Goal: Task Accomplishment & Management: Use online tool/utility

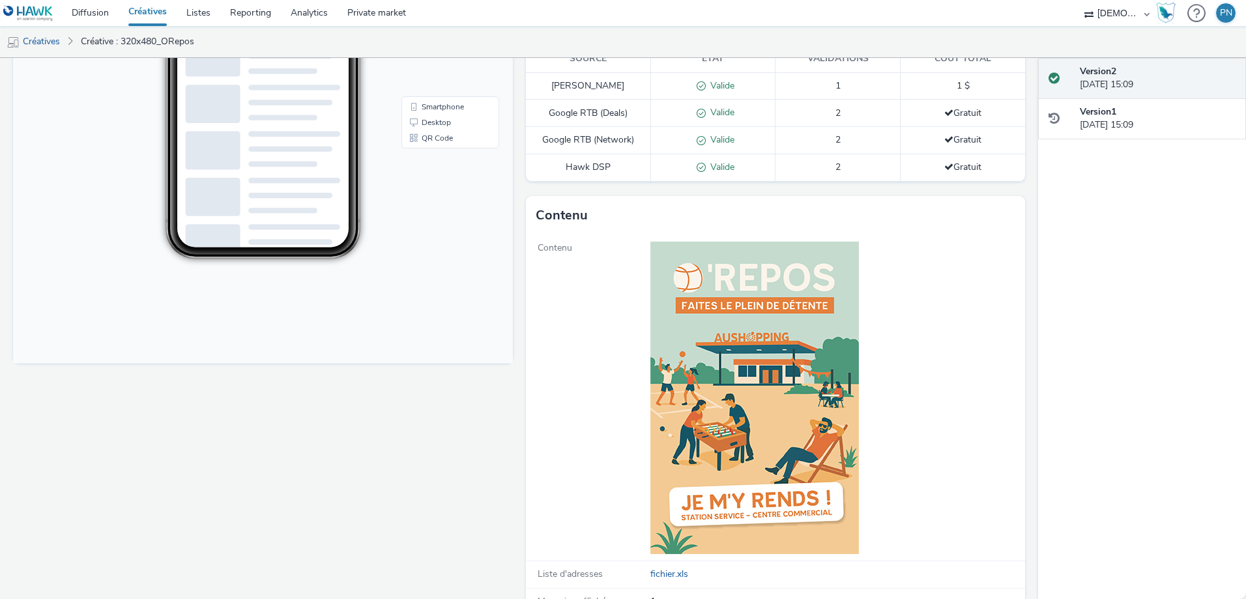
scroll to position [326, 0]
click at [709, 370] on img at bounding box center [754, 397] width 208 height 313
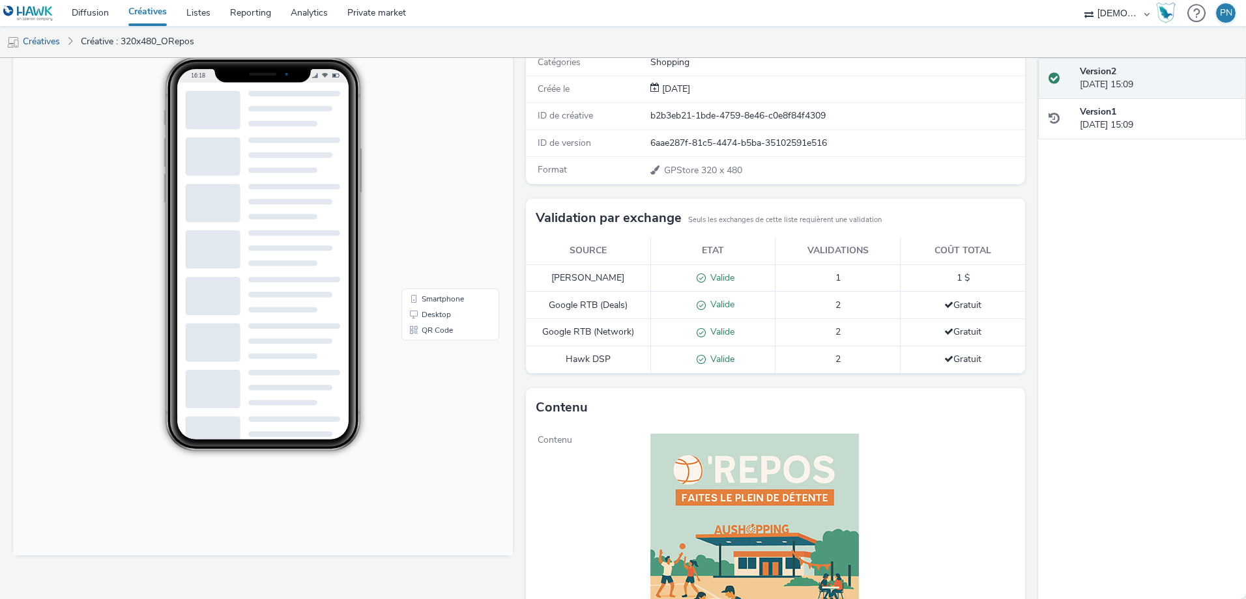
scroll to position [0, 0]
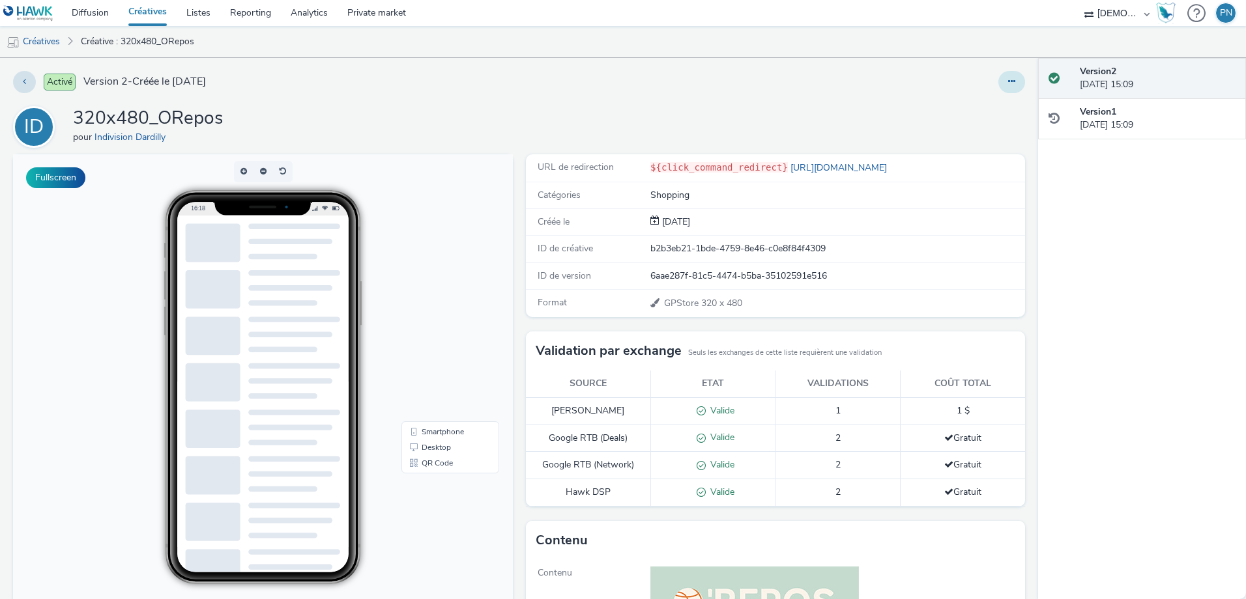
click at [998, 91] on button at bounding box center [1011, 82] width 27 height 22
click at [965, 111] on link "Modifier" at bounding box center [976, 108] width 98 height 26
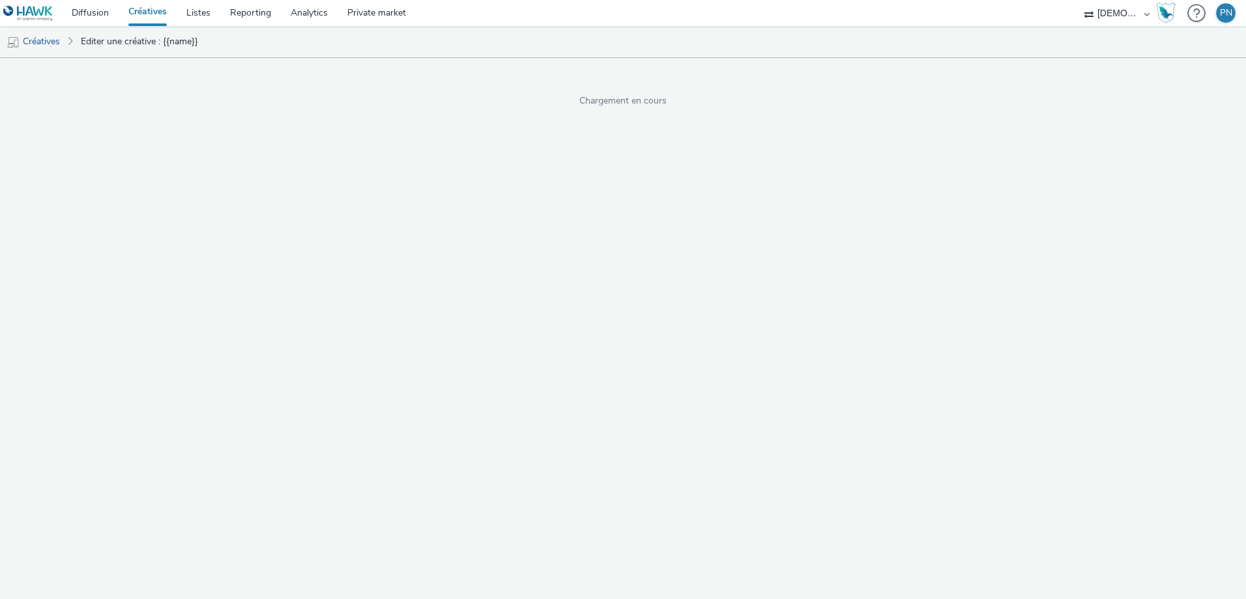
select select "2"
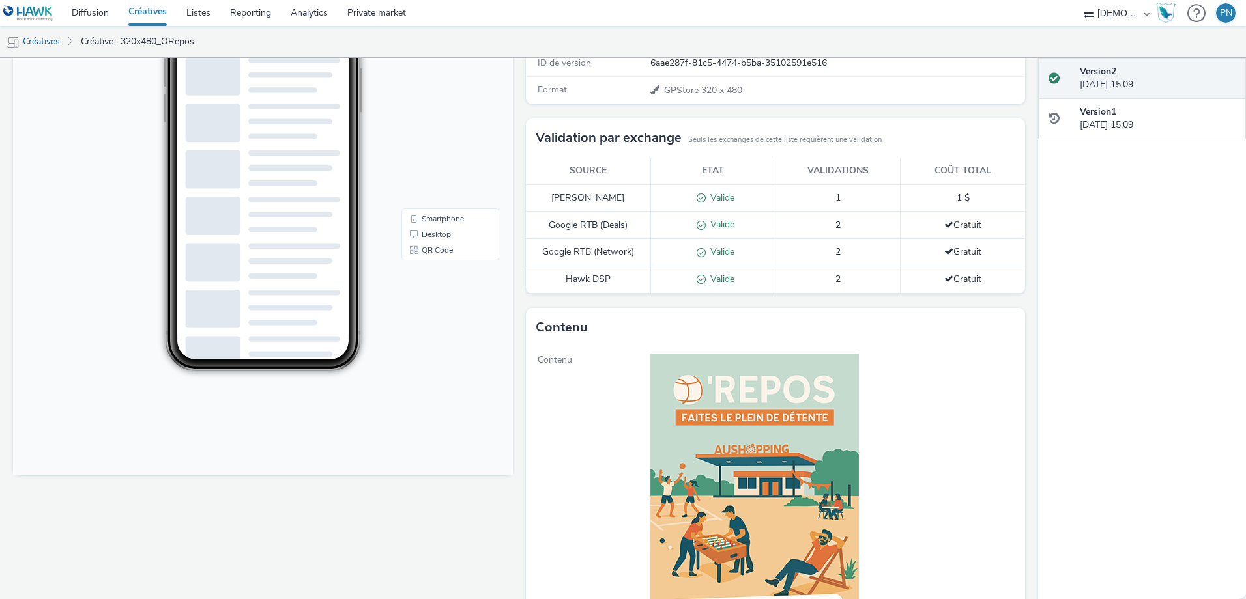
scroll to position [130, 0]
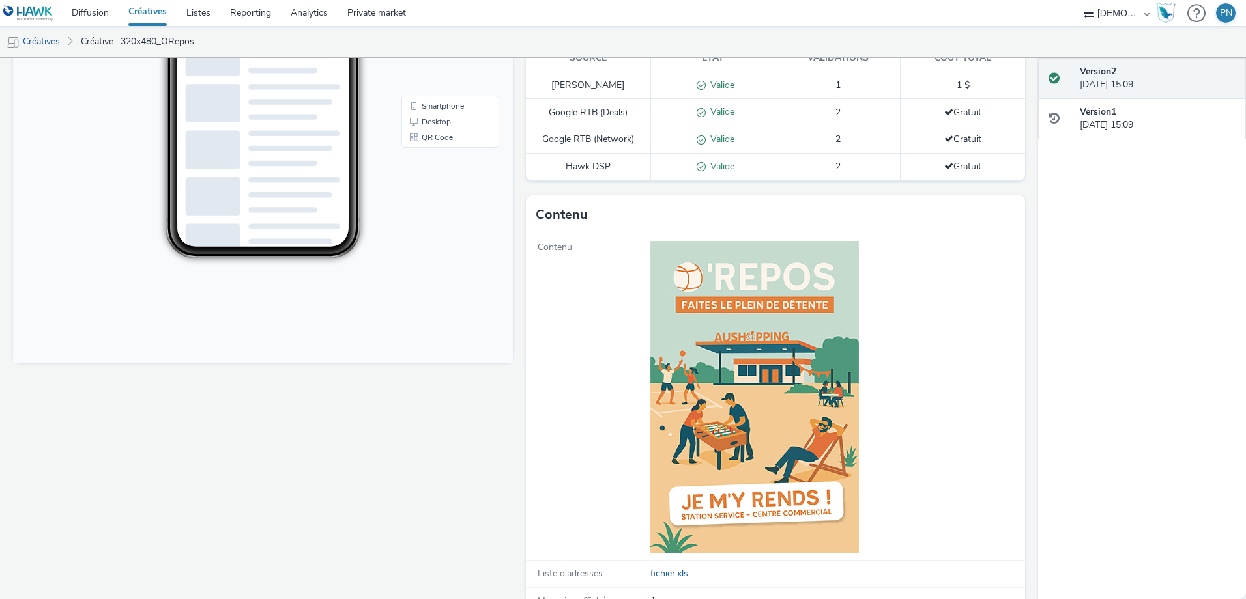
scroll to position [261, 0]
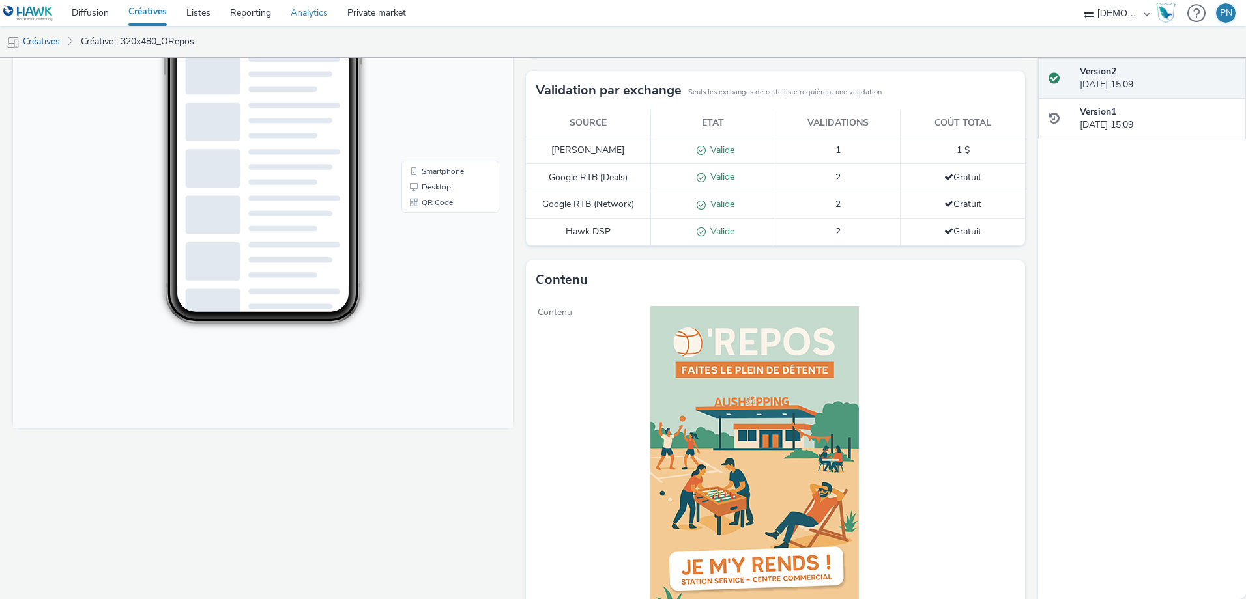
click at [300, 6] on link "Analytics" at bounding box center [309, 13] width 57 height 26
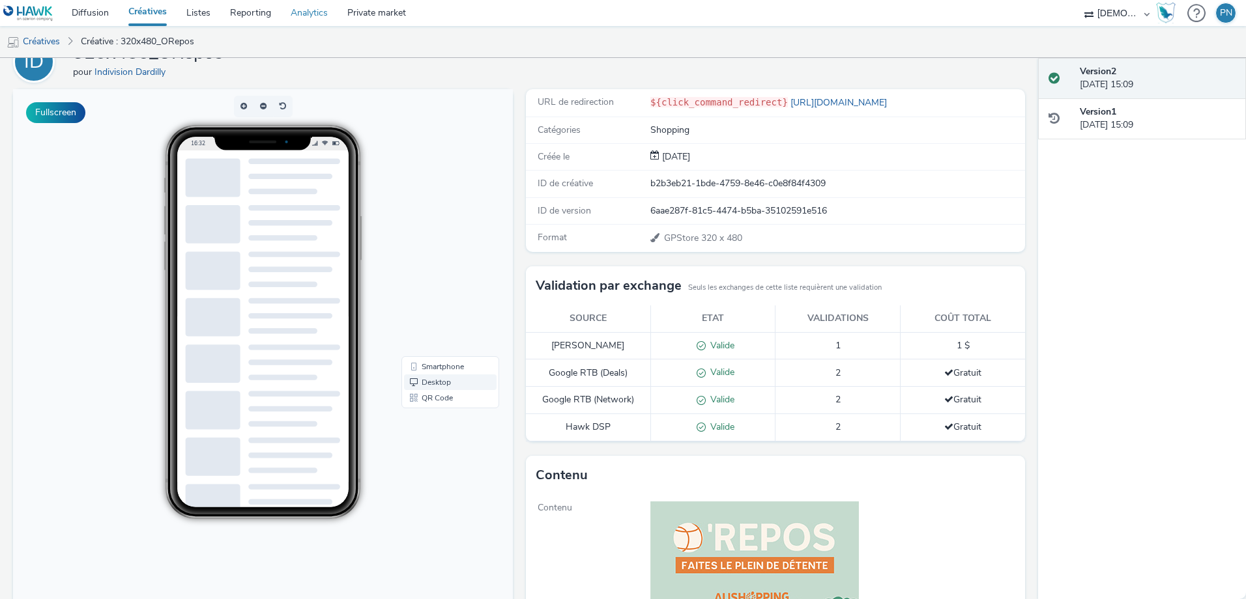
scroll to position [0, 0]
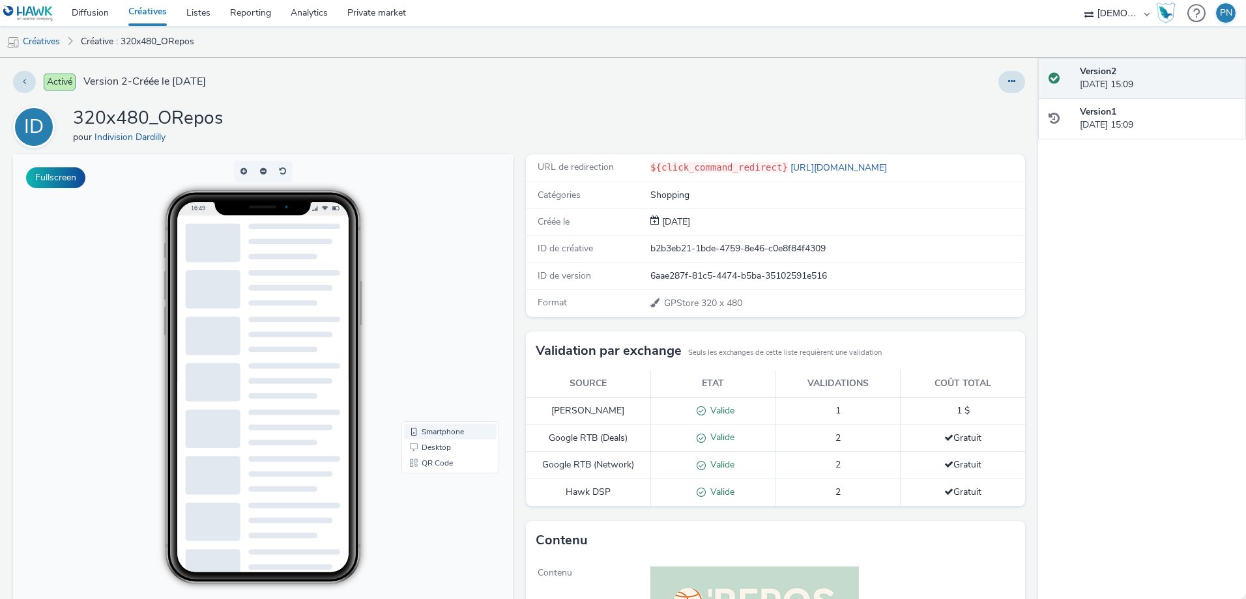
click at [429, 429] on link "Smartphone" at bounding box center [450, 432] width 93 height 16
click at [1001, 86] on button at bounding box center [1011, 82] width 27 height 22
click at [962, 100] on link "Modifier" at bounding box center [976, 108] width 98 height 26
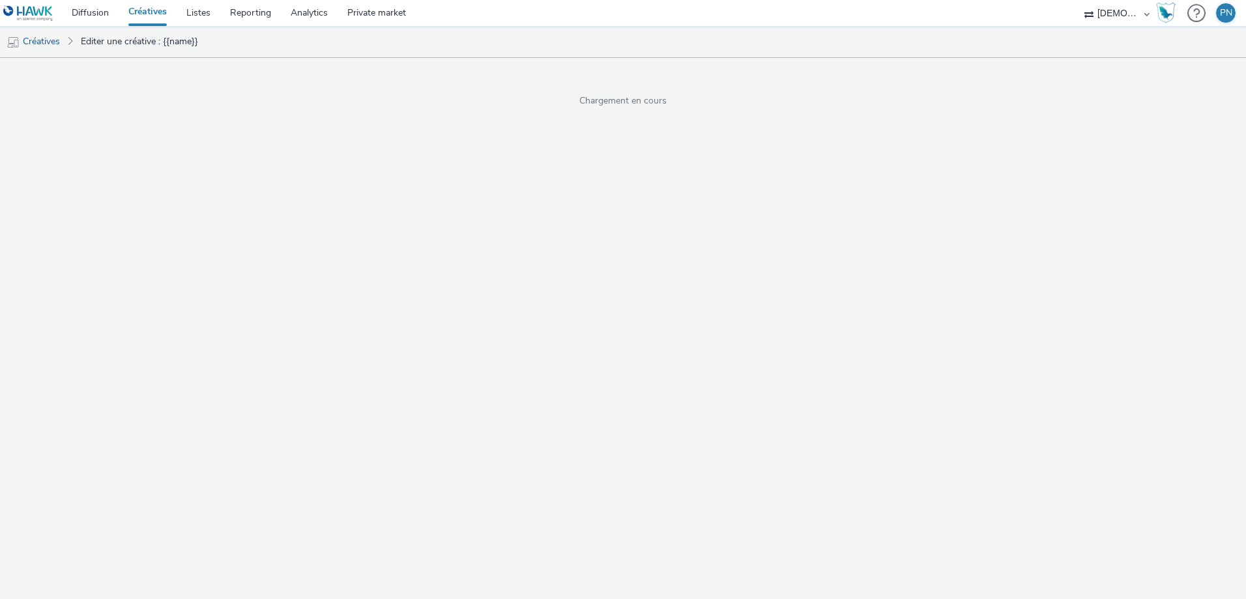
select select "2"
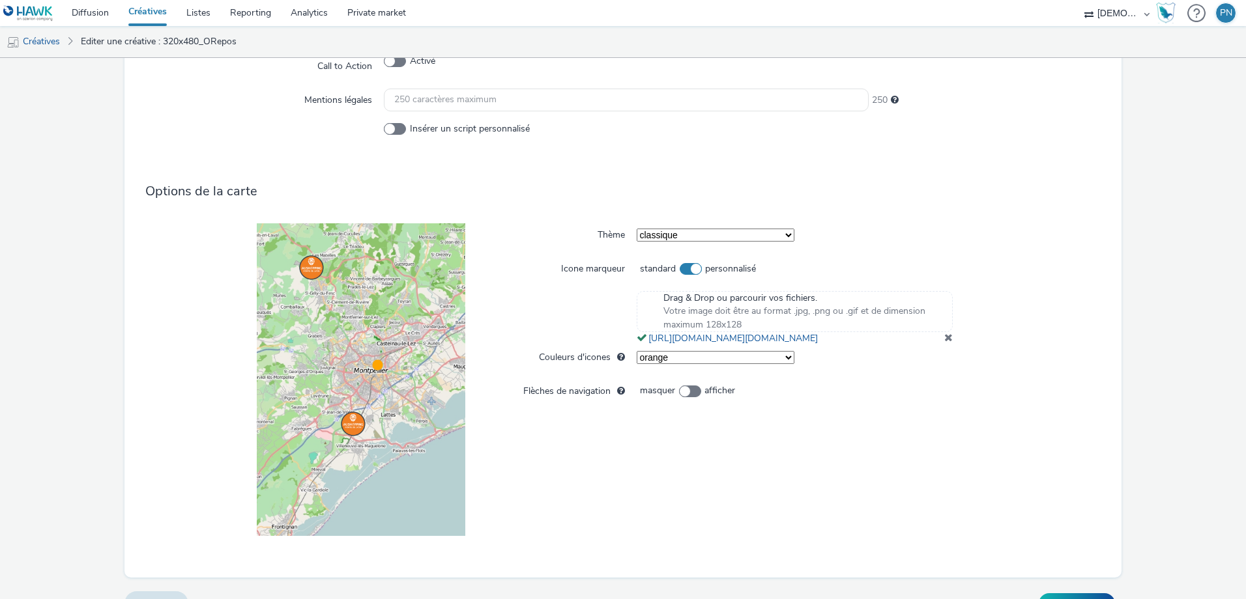
scroll to position [907, 0]
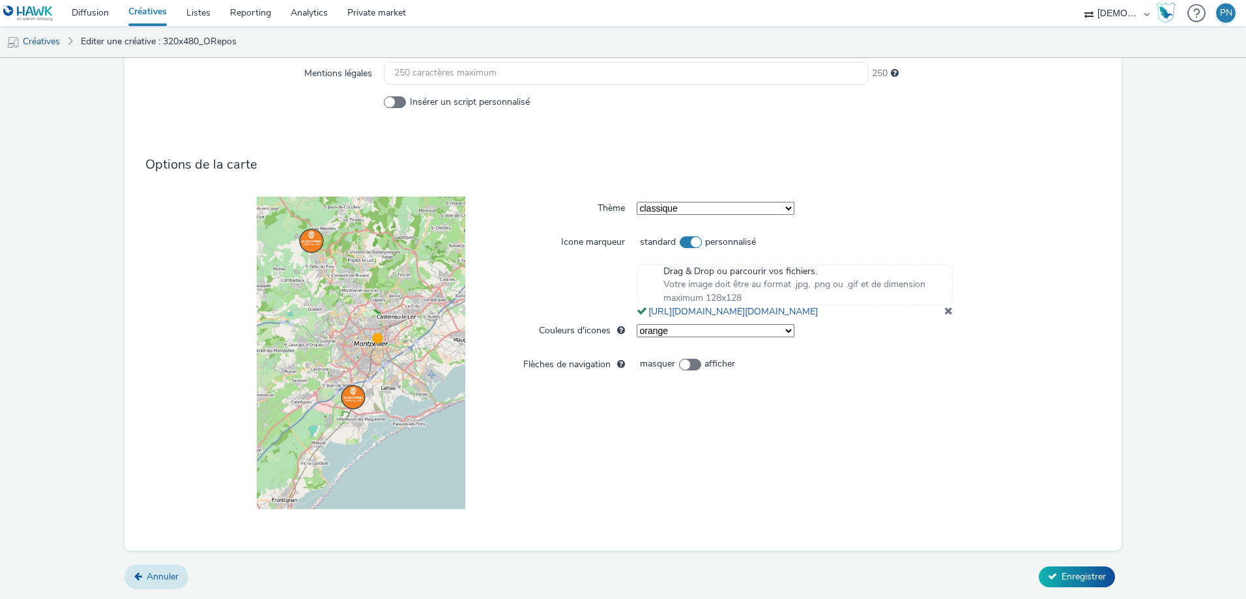
click at [171, 580] on span "Annuler" at bounding box center [163, 577] width 32 height 12
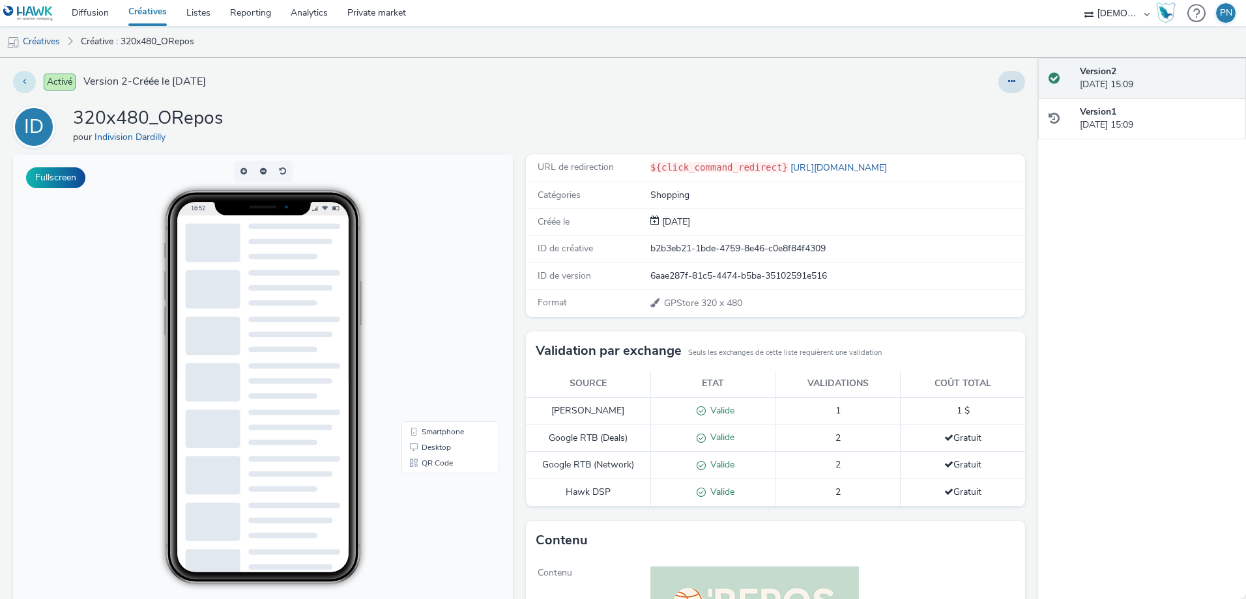
click at [21, 79] on button at bounding box center [24, 82] width 23 height 22
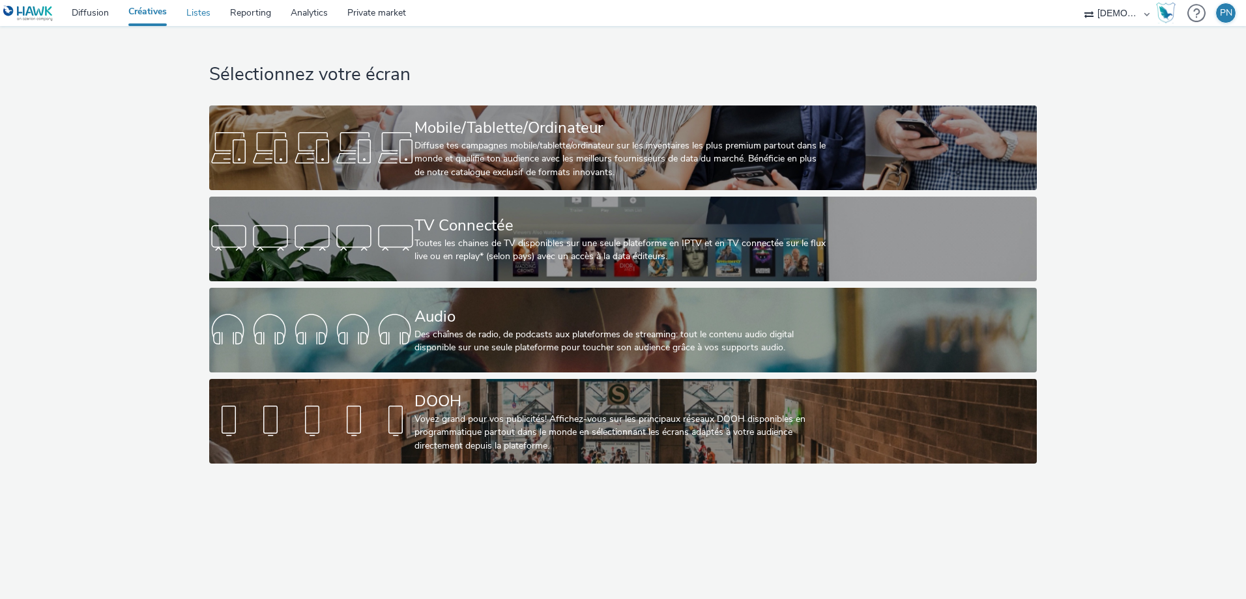
click at [192, 13] on link "Listes" at bounding box center [199, 13] width 44 height 26
